Goal: Go to known website: Access a specific website the user already knows

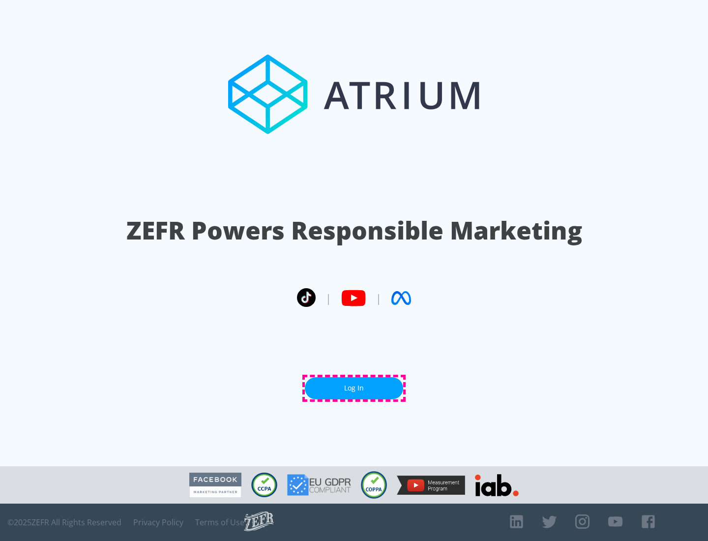
click at [354, 388] on link "Log In" at bounding box center [354, 388] width 98 height 22
